Goal: Understand process/instructions

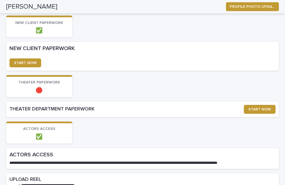
scroll to position [372, 0]
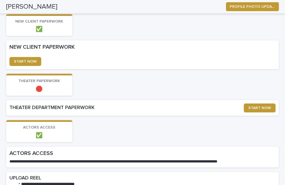
click at [49, 80] on div "THEATER PAPERWORK 🛑" at bounding box center [39, 86] width 60 height 14
click at [31, 60] on span "START NOW" at bounding box center [25, 62] width 23 height 4
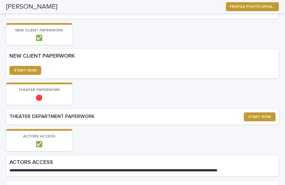
scroll to position [364, 0]
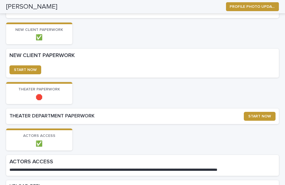
click at [263, 115] on span "START NOW" at bounding box center [260, 117] width 23 height 4
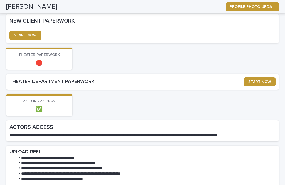
scroll to position [397, 0]
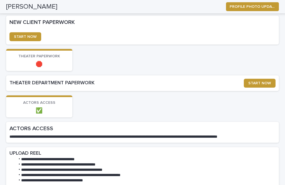
click at [261, 81] on span "START NOW" at bounding box center [260, 83] width 23 height 4
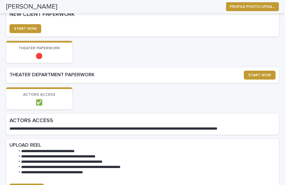
scroll to position [404, 0]
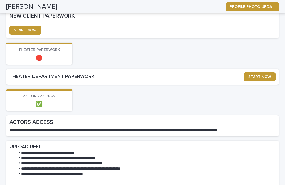
click at [267, 75] on span "START NOW" at bounding box center [260, 77] width 23 height 4
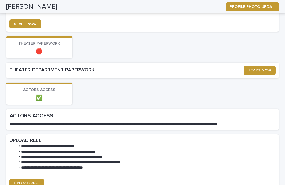
scroll to position [410, 0]
click at [255, 70] on link "START NOW" at bounding box center [260, 70] width 32 height 9
